Goal: Navigation & Orientation: Find specific page/section

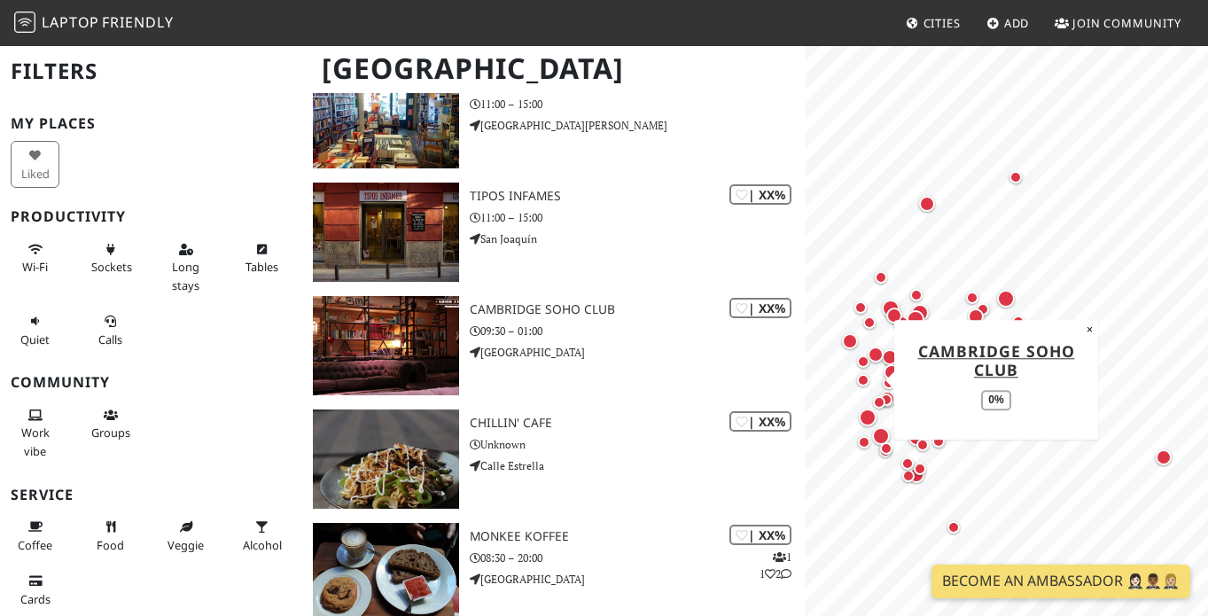
scroll to position [7669, 0]
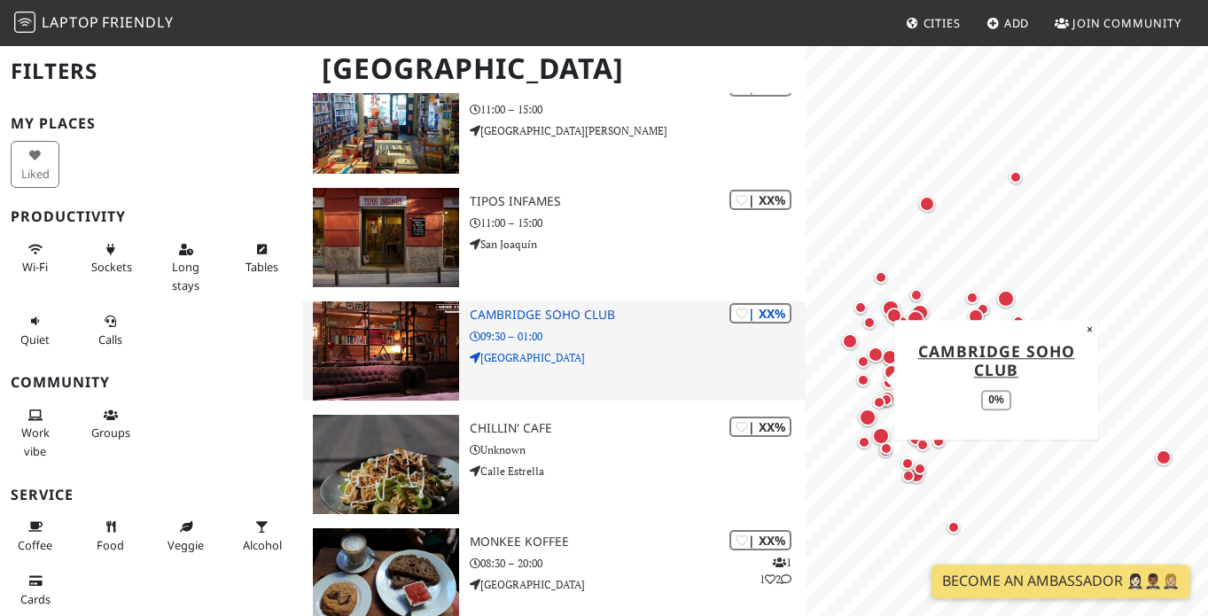
click at [415, 348] on img at bounding box center [386, 350] width 146 height 99
